Goal: Task Accomplishment & Management: Use online tool/utility

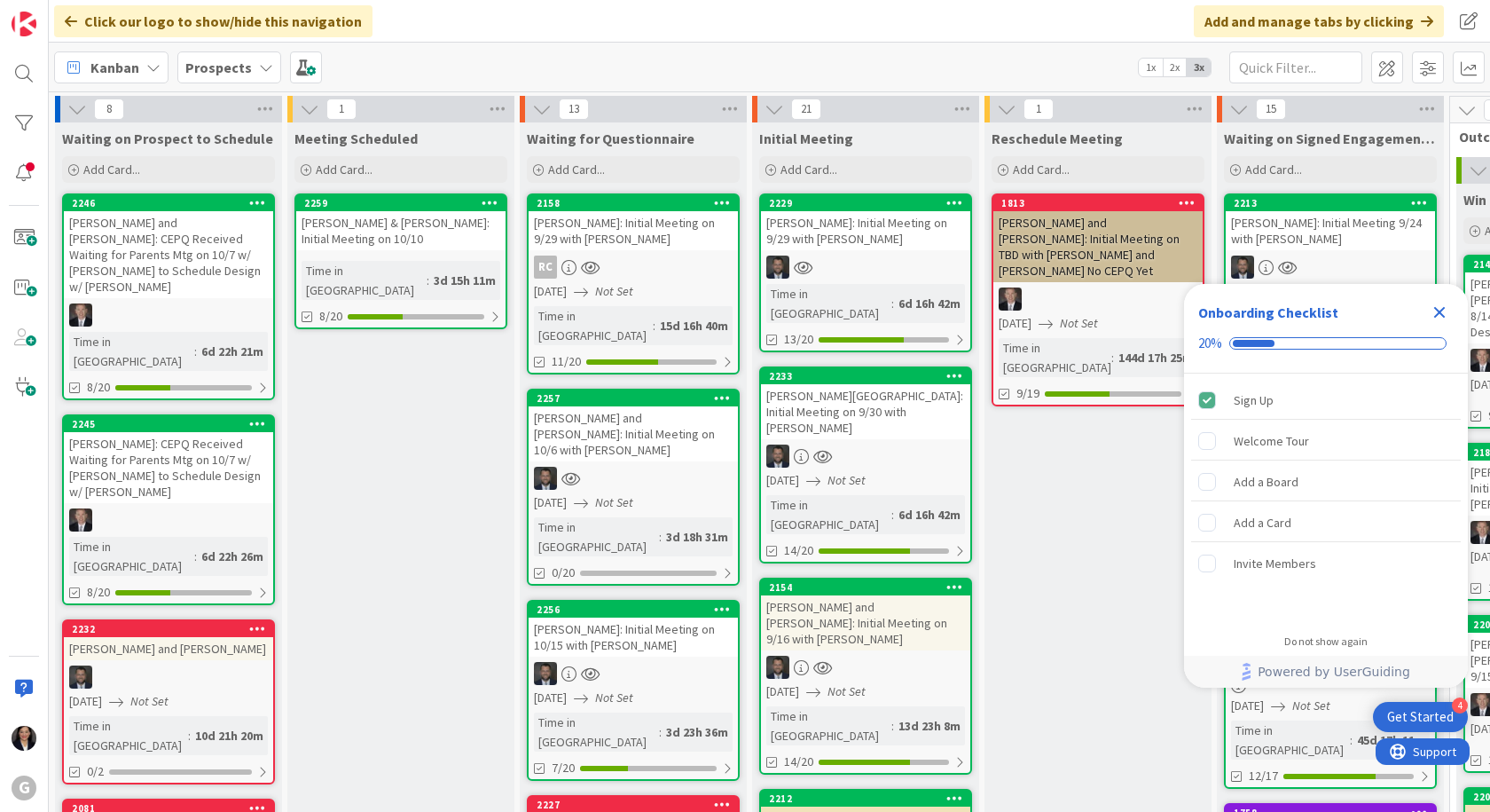
click at [1445, 318] on icon "Close Checklist" at bounding box center [1440, 313] width 12 height 12
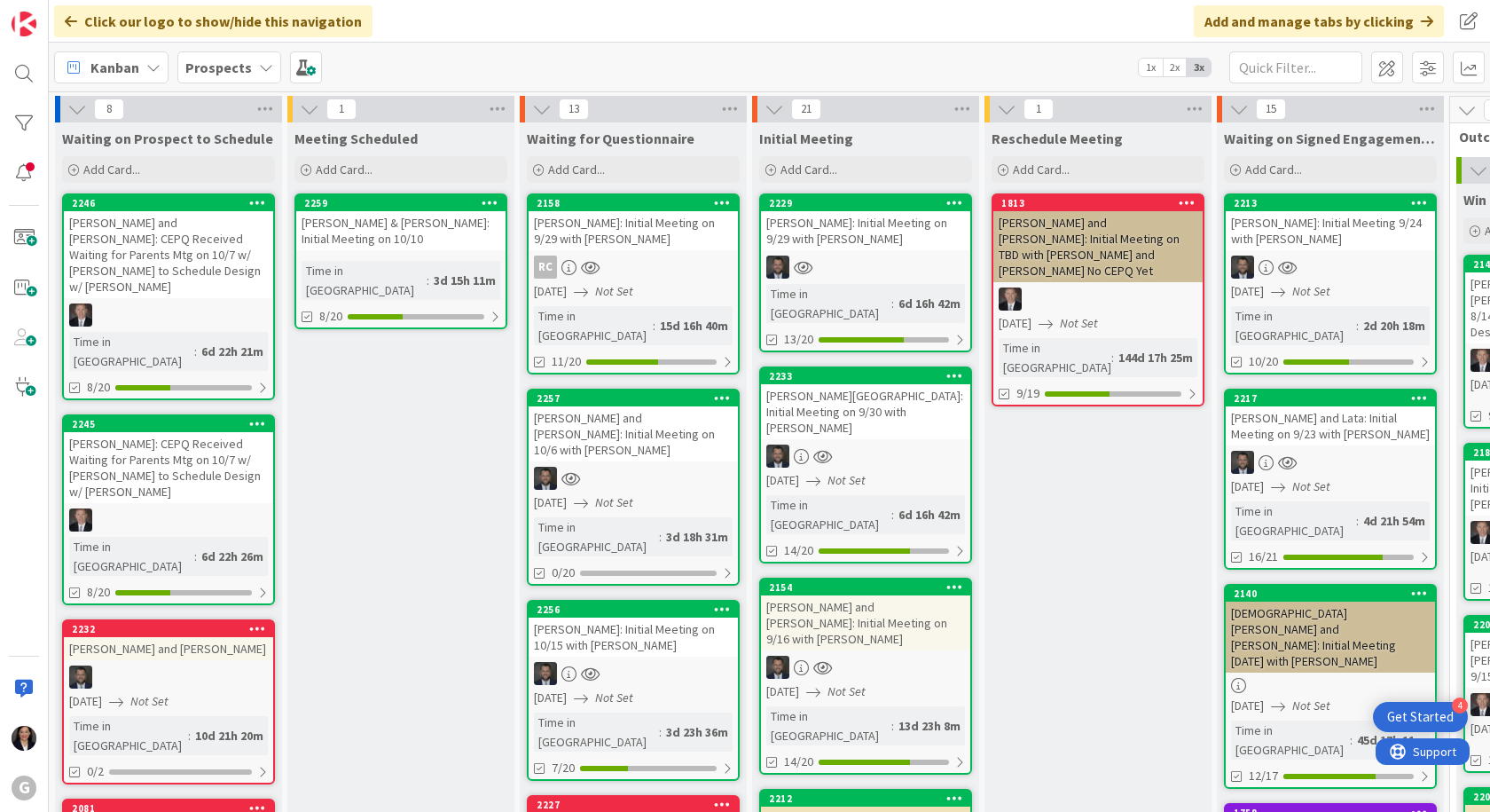
click at [102, 74] on span "Kanban" at bounding box center [114, 67] width 49 height 21
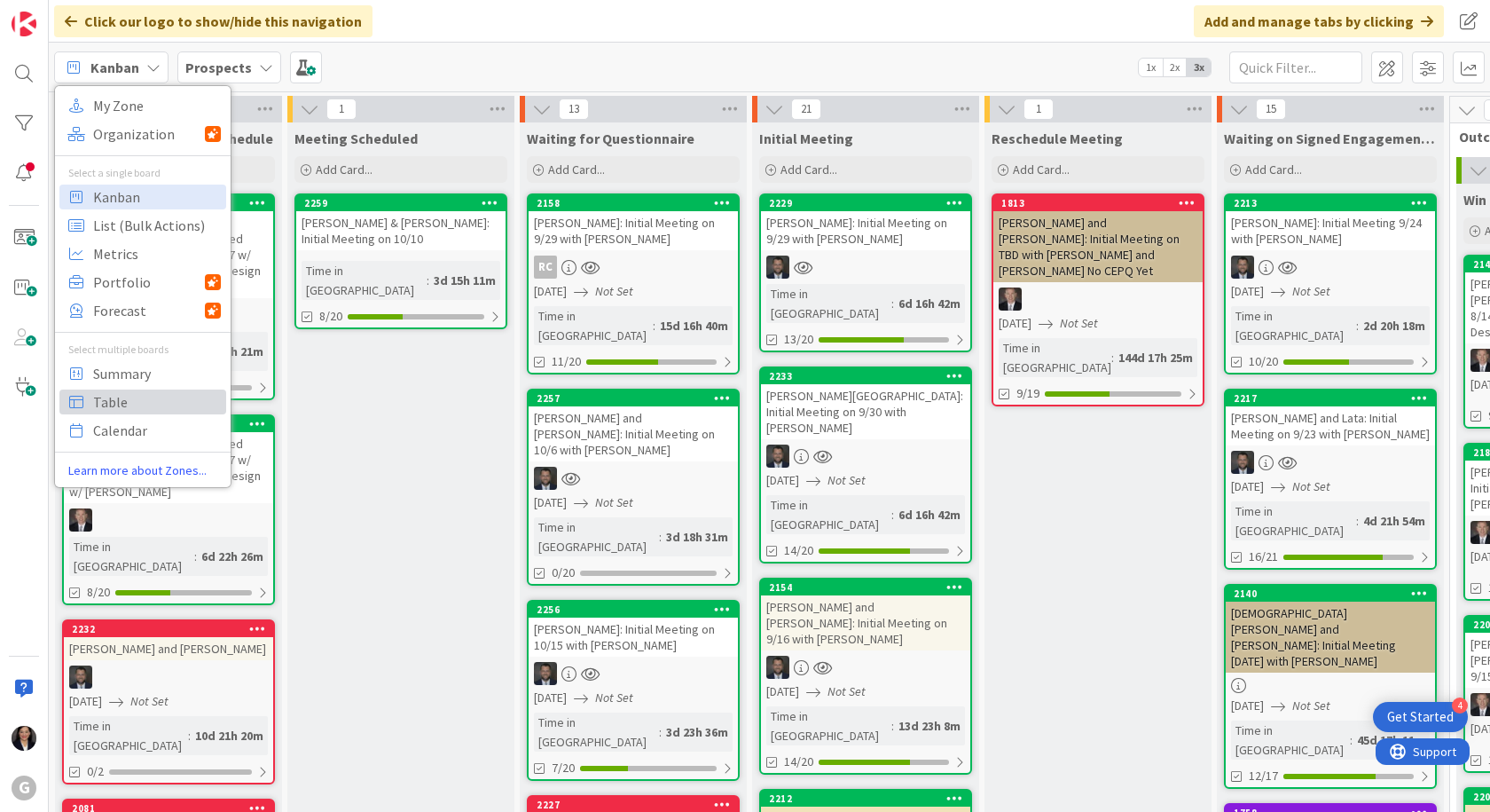
drag, startPoint x: 112, startPoint y: 403, endPoint x: 130, endPoint y: 332, distance: 73.2
click at [112, 404] on span "Table" at bounding box center [157, 401] width 128 height 27
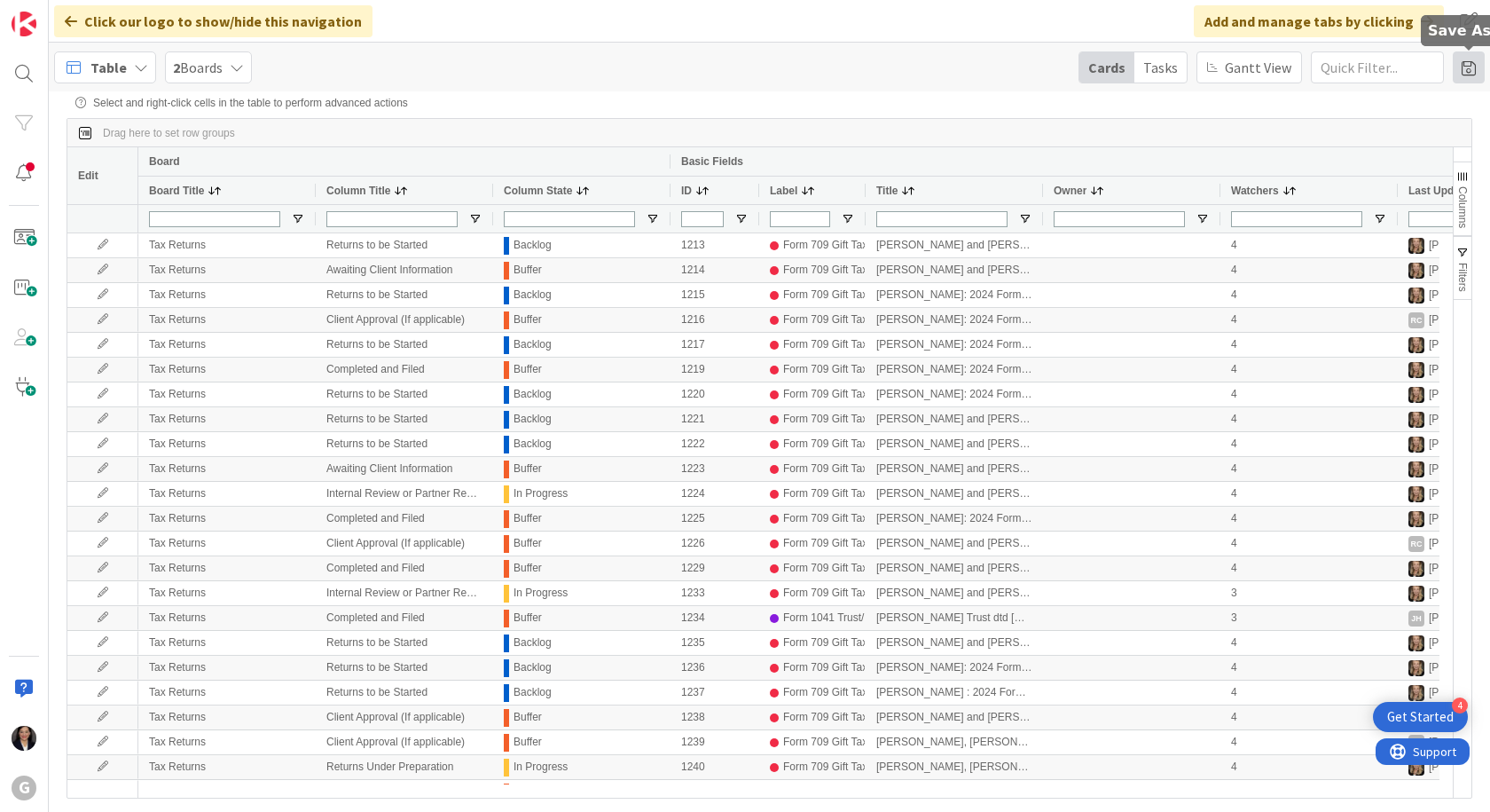
click at [1467, 71] on span at bounding box center [1469, 68] width 32 height 32
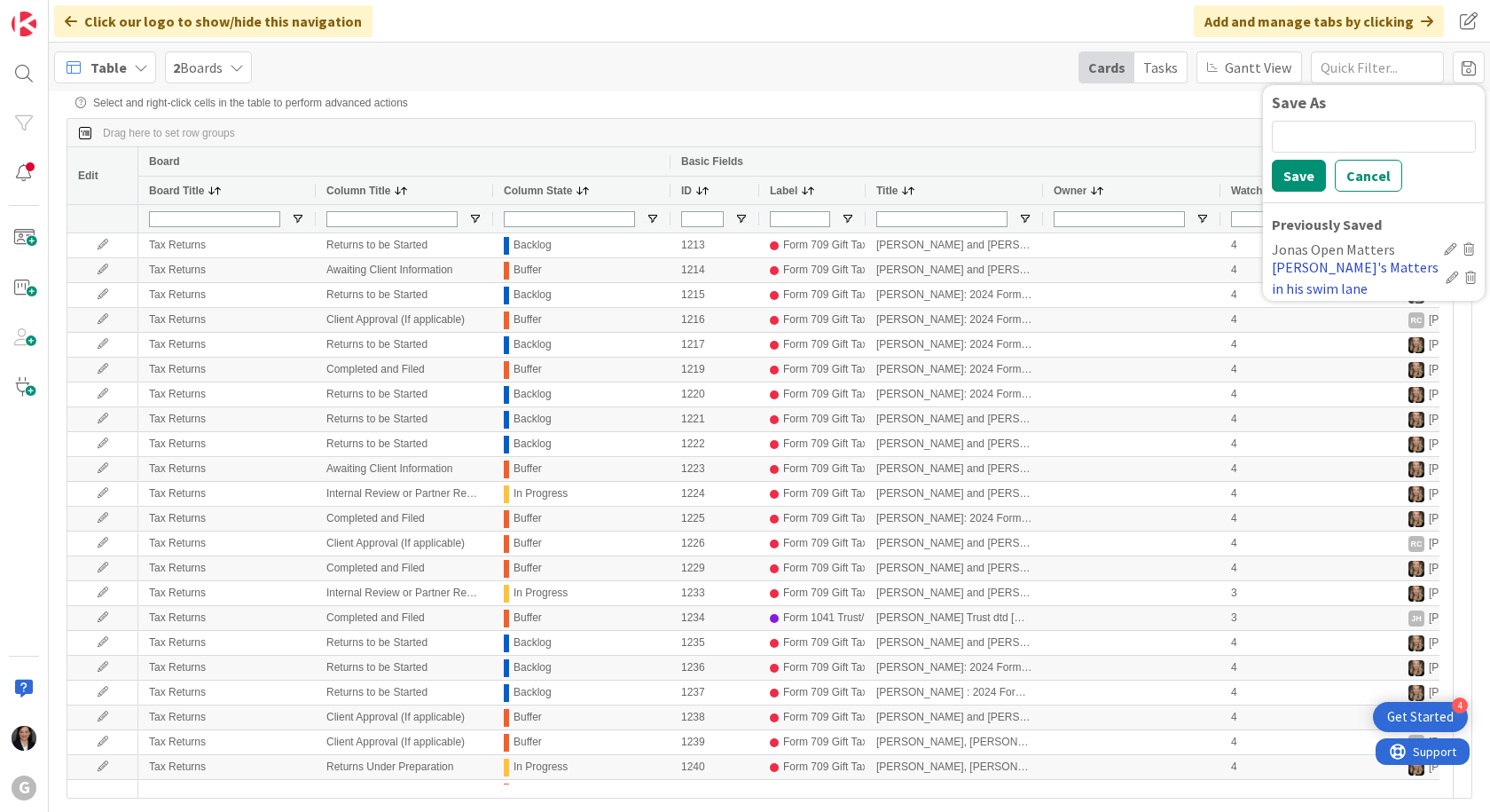
click at [1369, 269] on div "Jonas's Matters in his swim lane" at bounding box center [1355, 277] width 167 height 43
type input "Brad/Jonas"
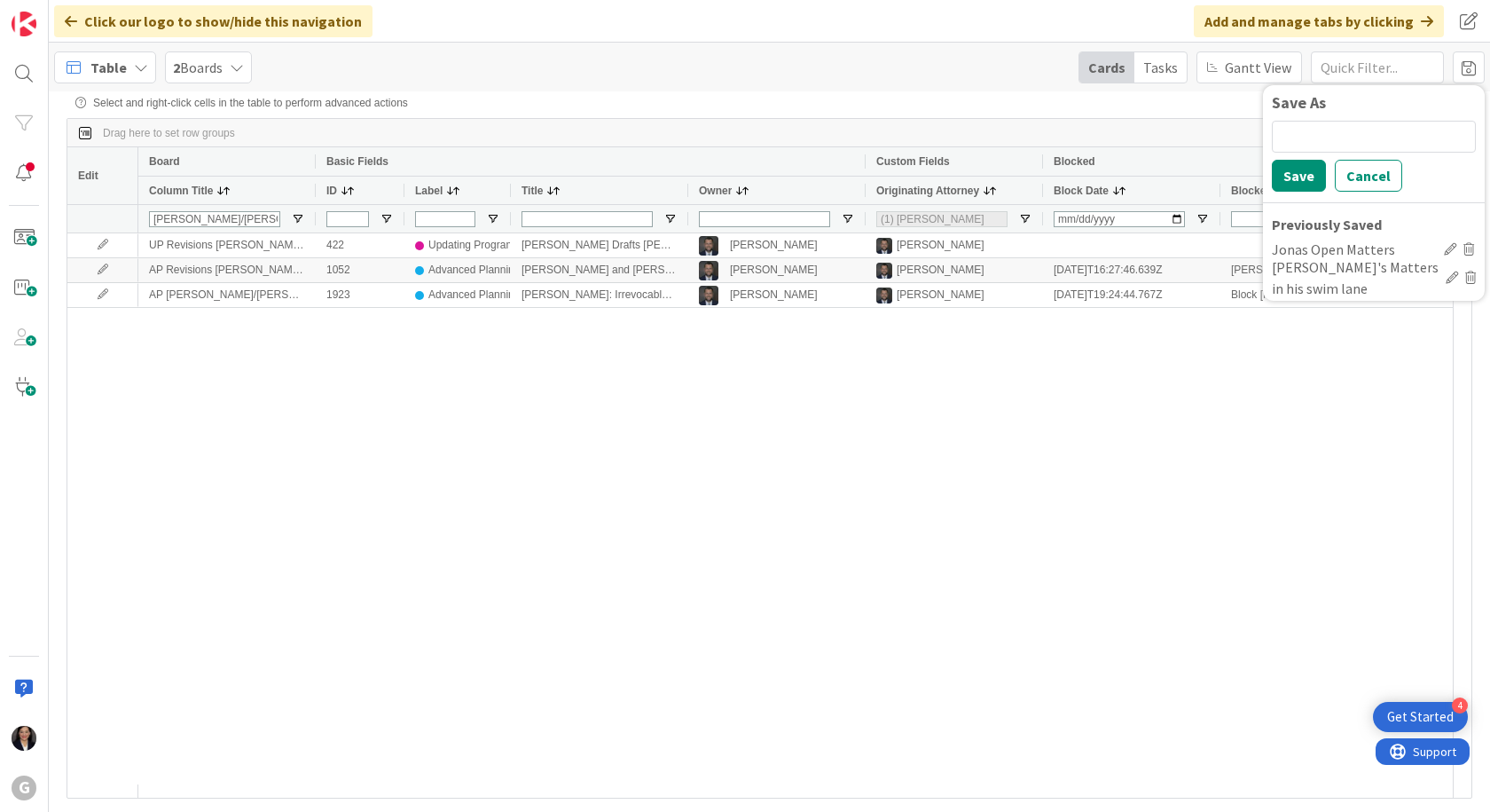
click at [1062, 557] on div "UP Revisions Brad/Jonas 422 Updating Programs Ben-Dor, Eliezer Drafts Jonas to …" at bounding box center [795, 508] width 1314 height 551
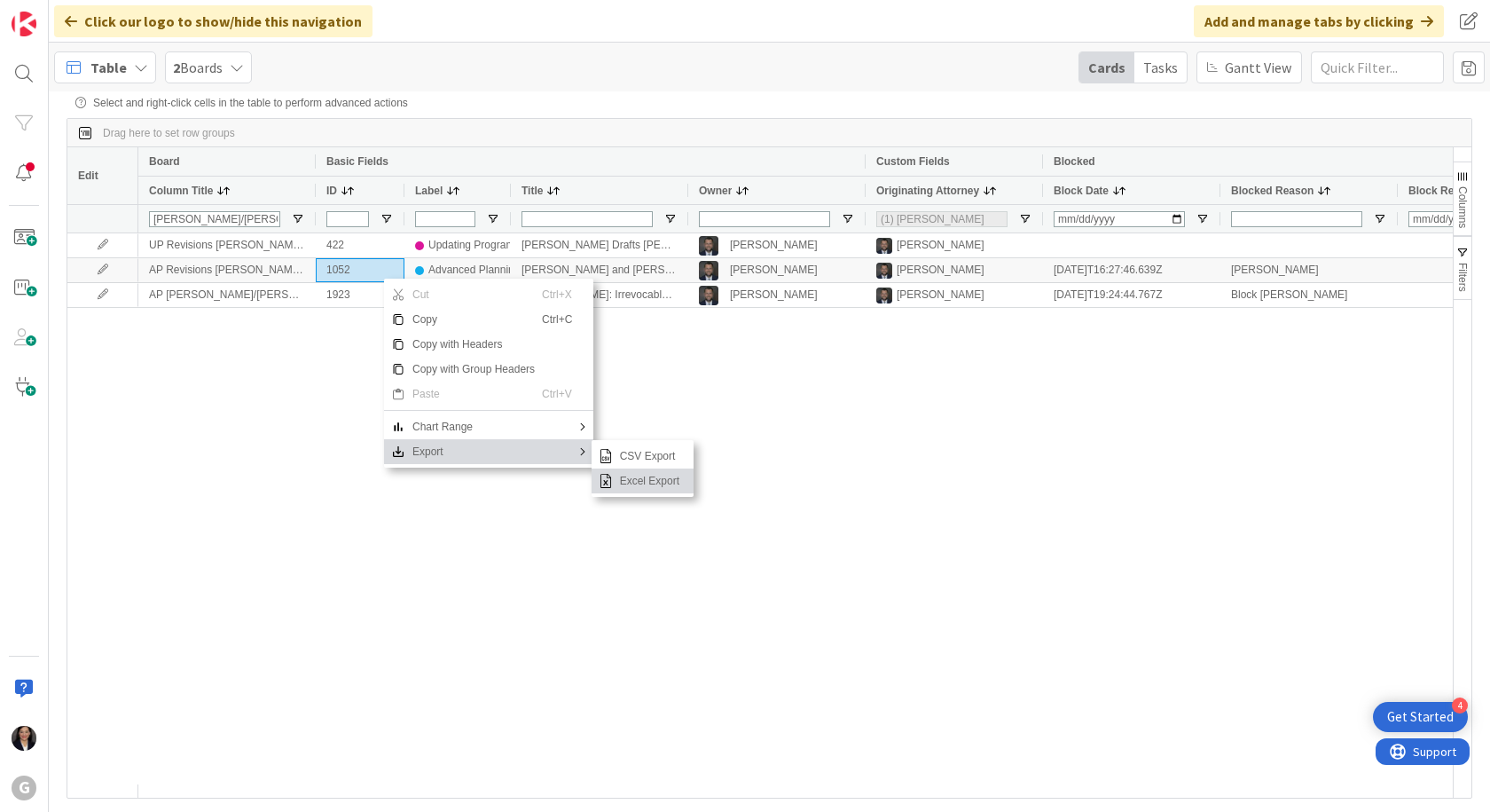
click at [617, 484] on span "Excel Export" at bounding box center [649, 480] width 73 height 25
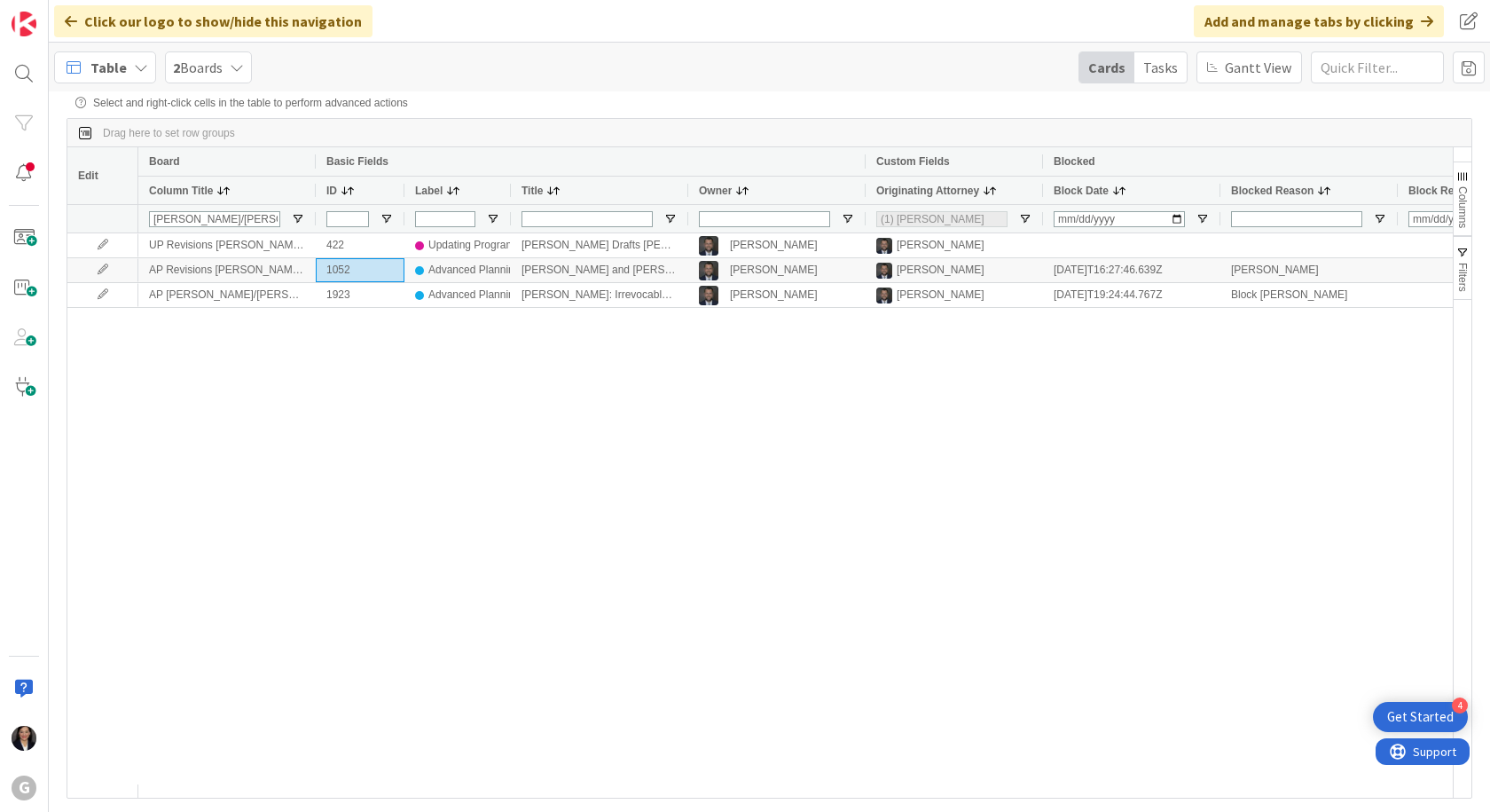
click at [112, 59] on span "Table" at bounding box center [108, 67] width 37 height 21
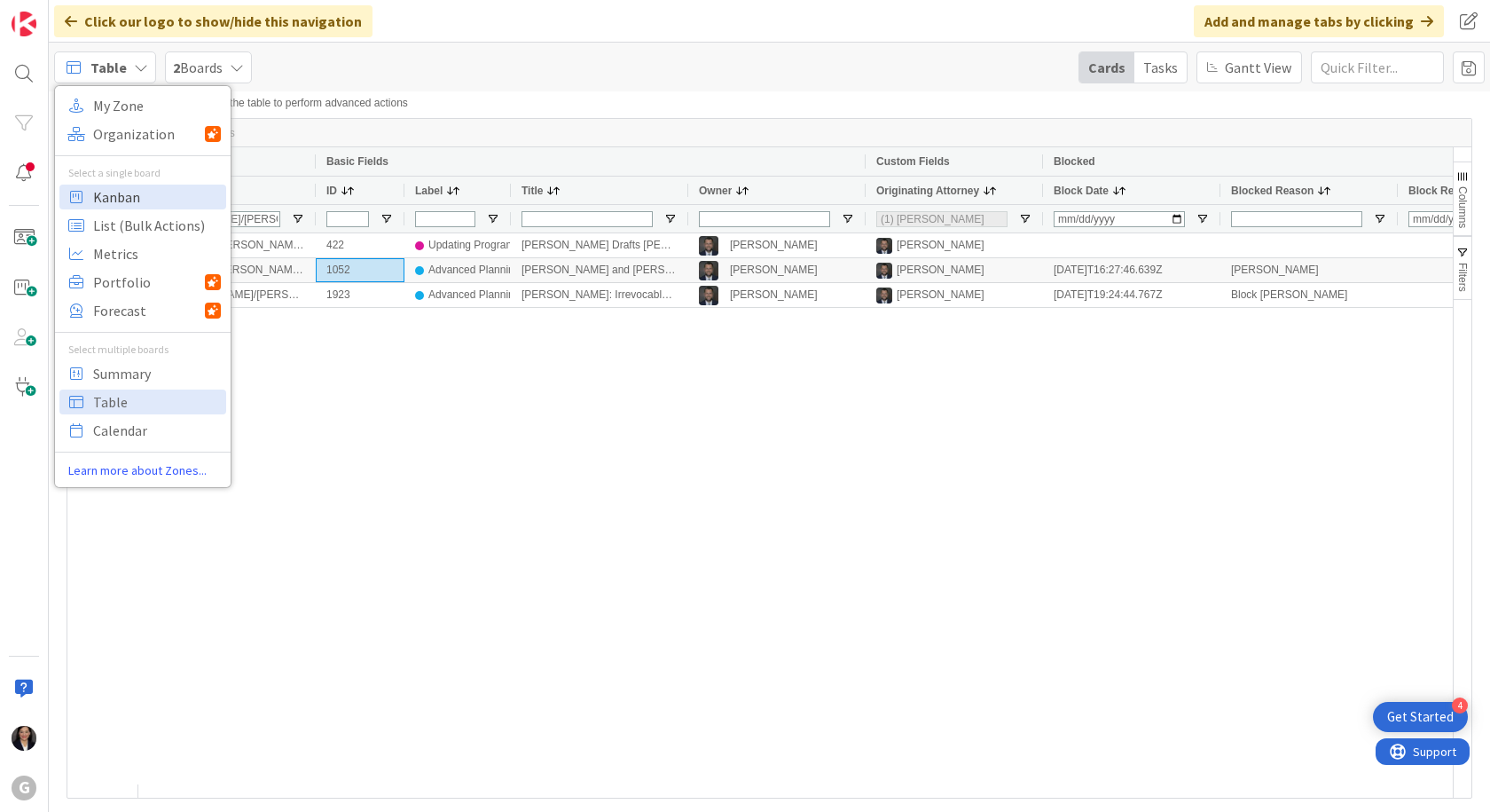
click at [107, 188] on span "Kanban" at bounding box center [157, 197] width 128 height 27
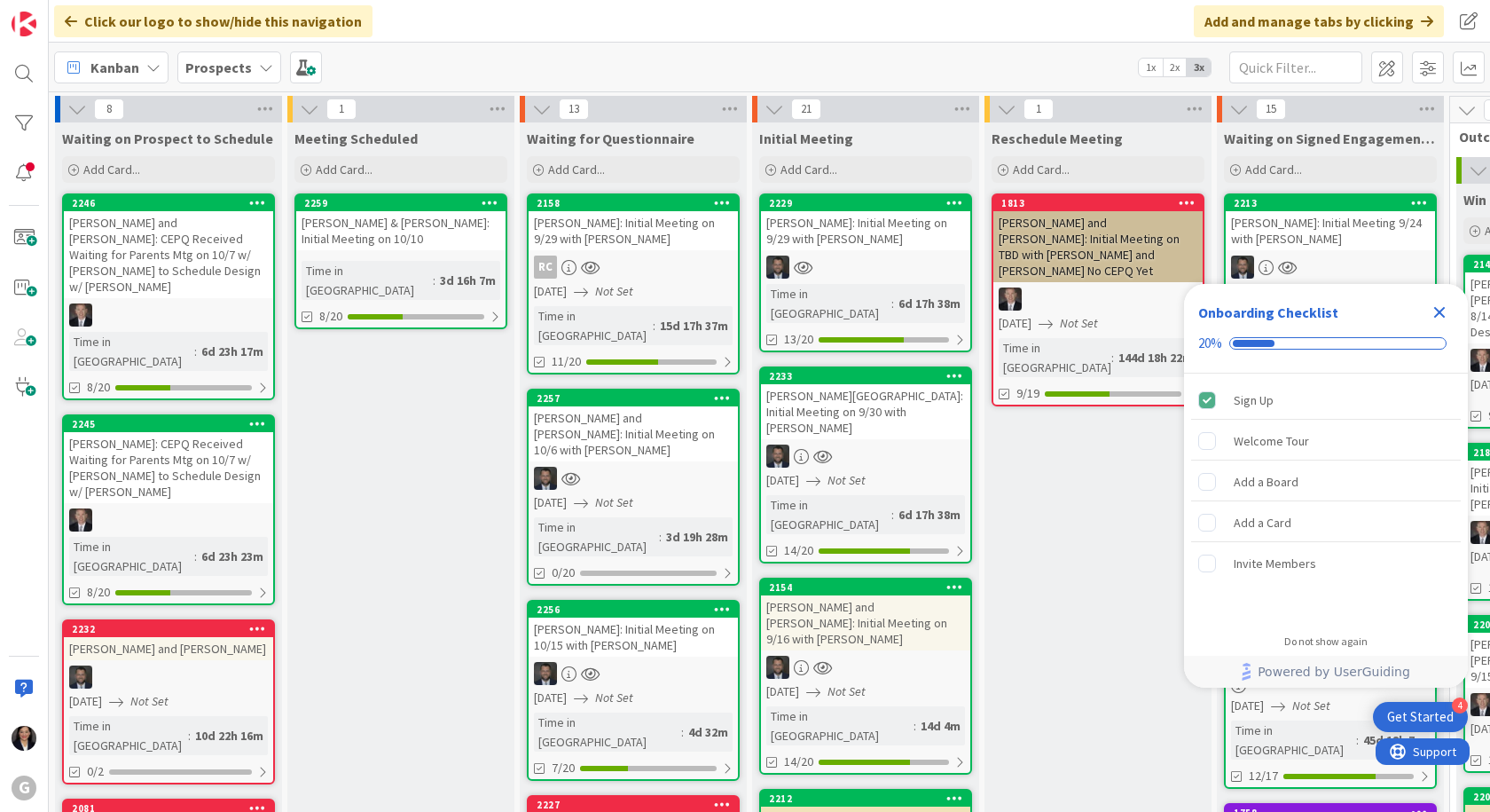
click at [242, 70] on b "Prospects" at bounding box center [218, 68] width 67 height 18
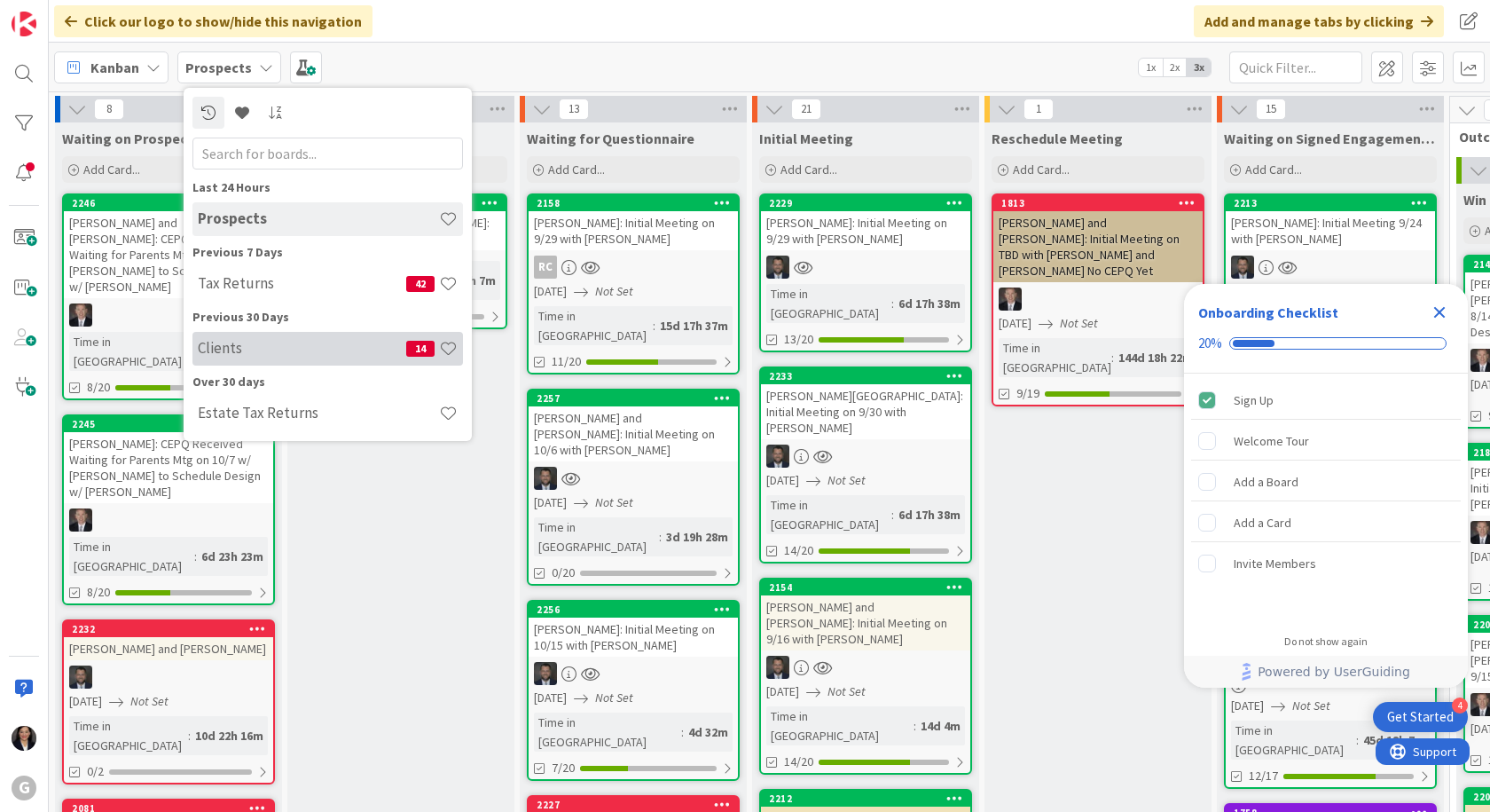
click at [240, 354] on h4 "Clients" at bounding box center [302, 347] width 208 height 18
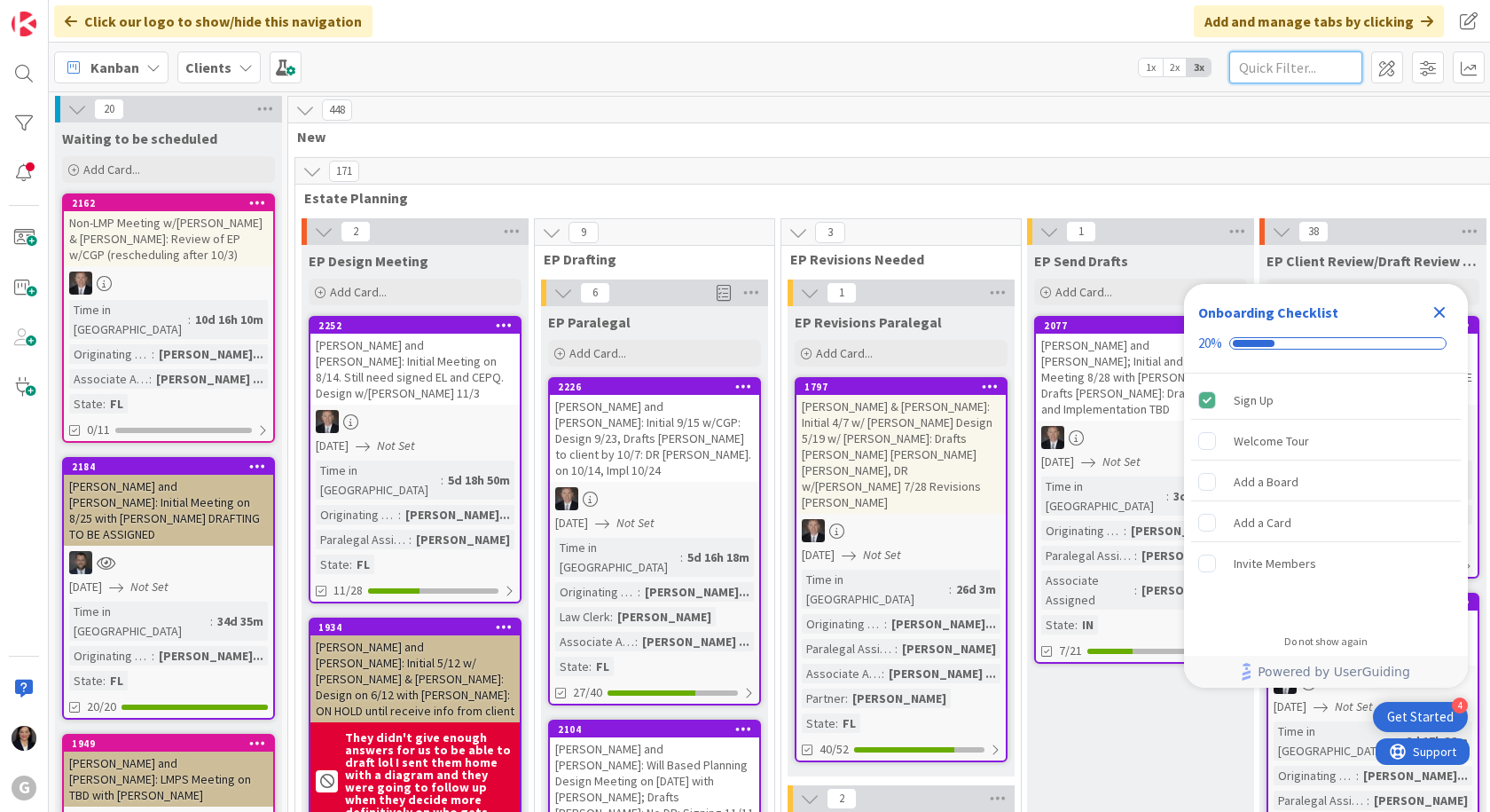
click at [1301, 68] on input "text" at bounding box center [1295, 68] width 133 height 32
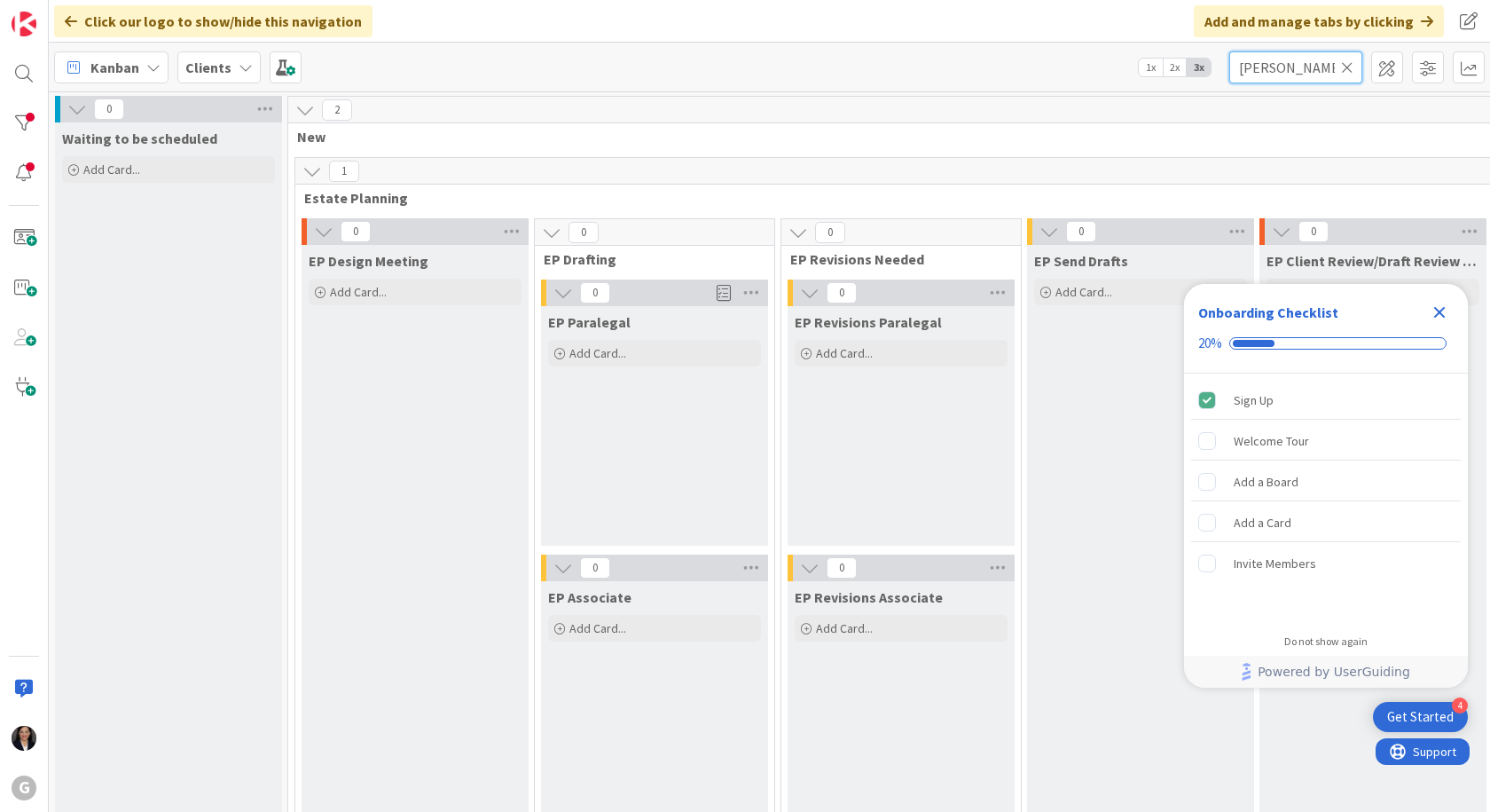
type input "[PERSON_NAME]"
click at [1436, 308] on icon "Close Checklist" at bounding box center [1440, 313] width 12 height 12
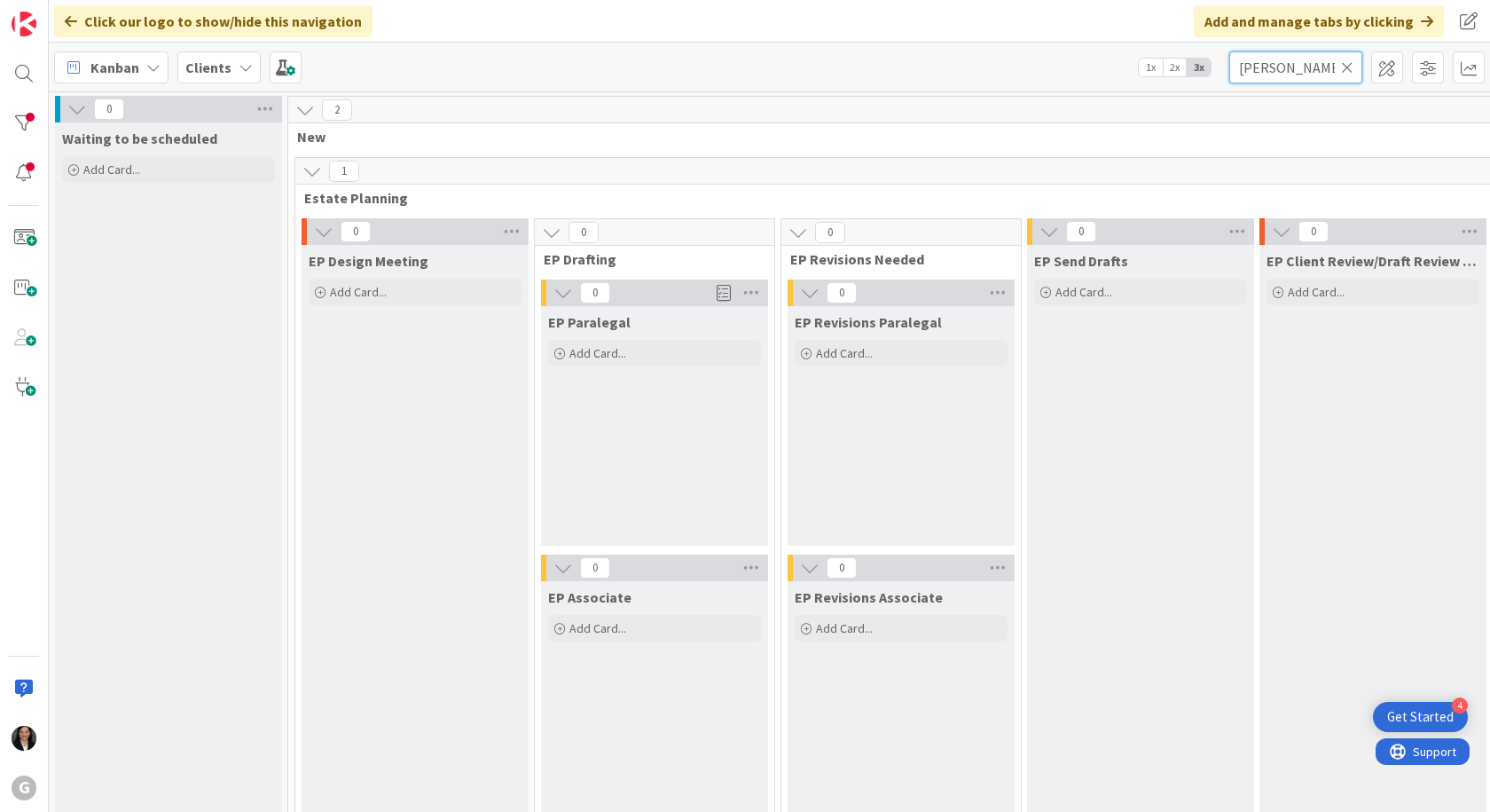
click at [1296, 68] on input "[PERSON_NAME]" at bounding box center [1295, 68] width 133 height 32
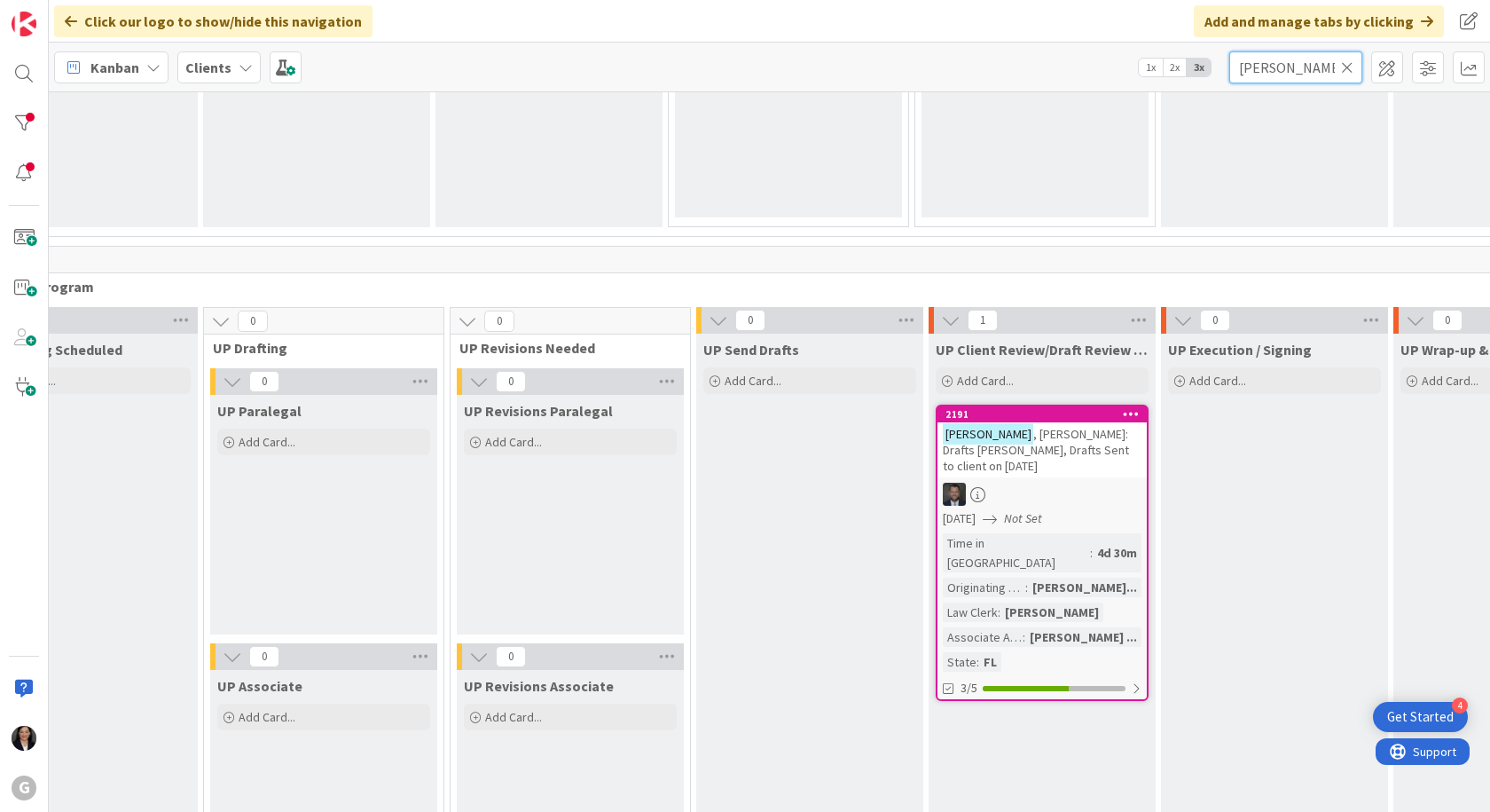
scroll to position [2394, 337]
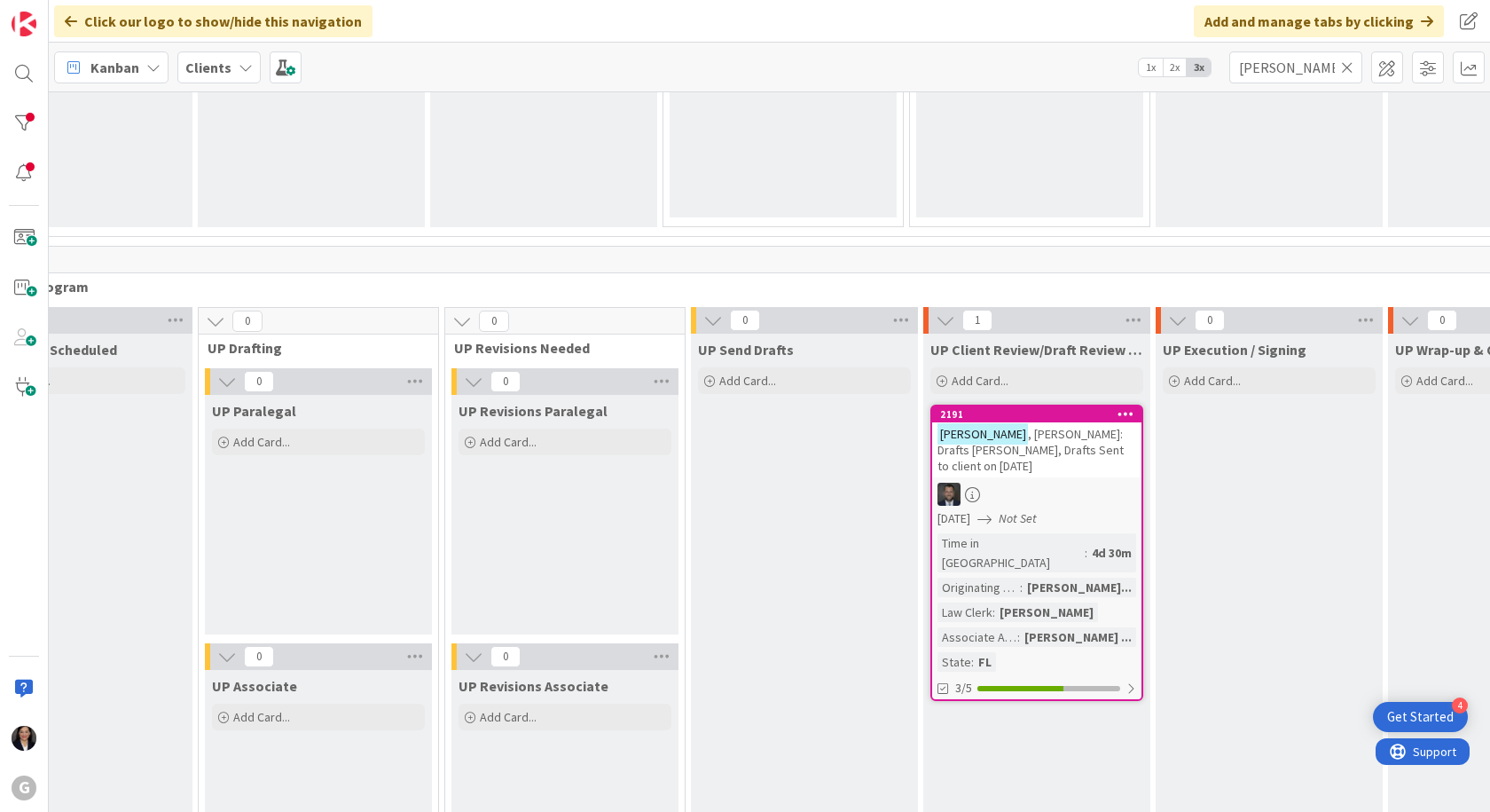
click at [1017, 457] on span ", [PERSON_NAME]: Drafts [PERSON_NAME], Drafts Sent to client on [DATE]" at bounding box center [1030, 450] width 187 height 48
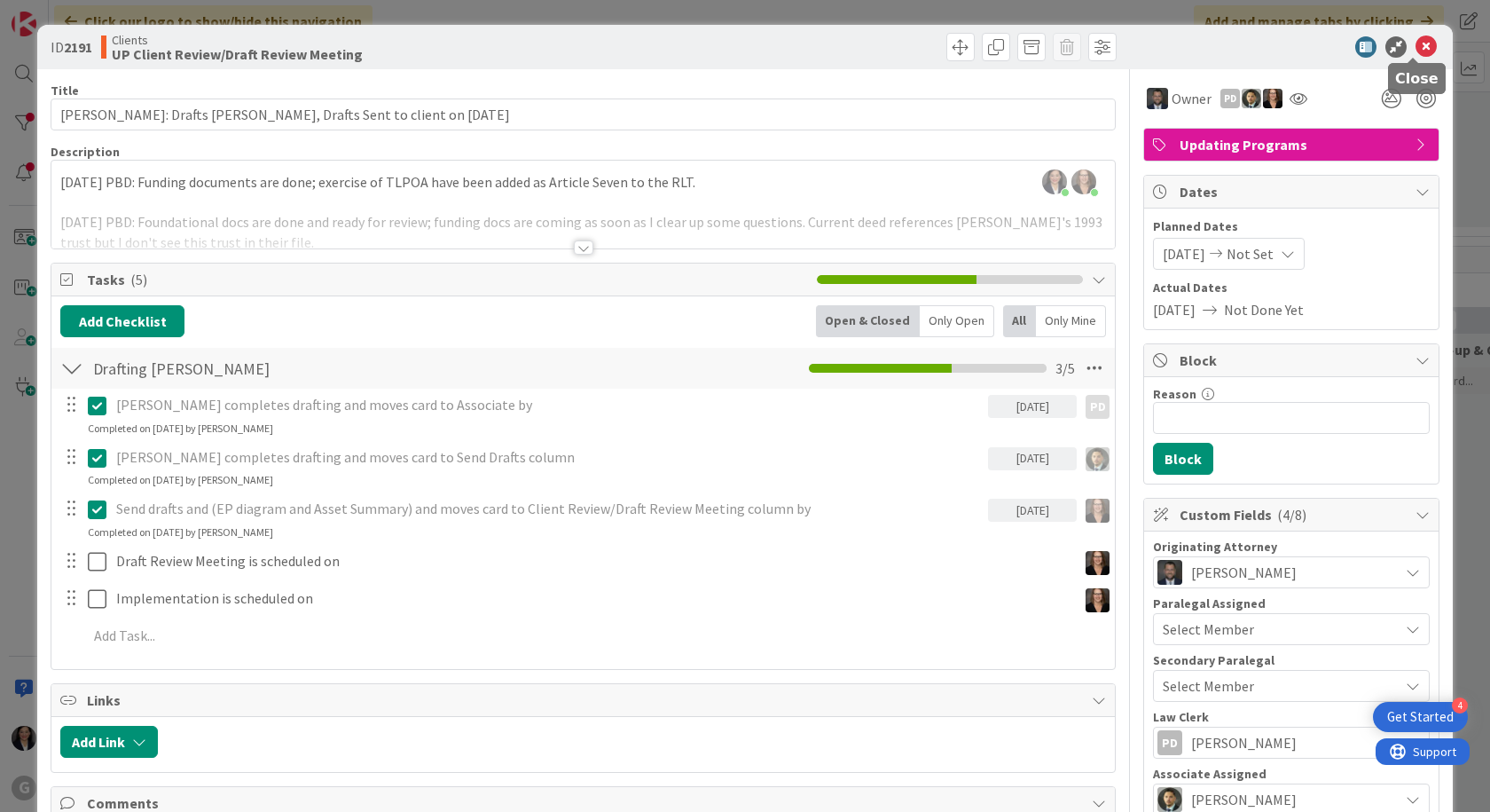
click at [1416, 54] on icon at bounding box center [1425, 47] width 21 height 21
